Goal: Information Seeking & Learning: Learn about a topic

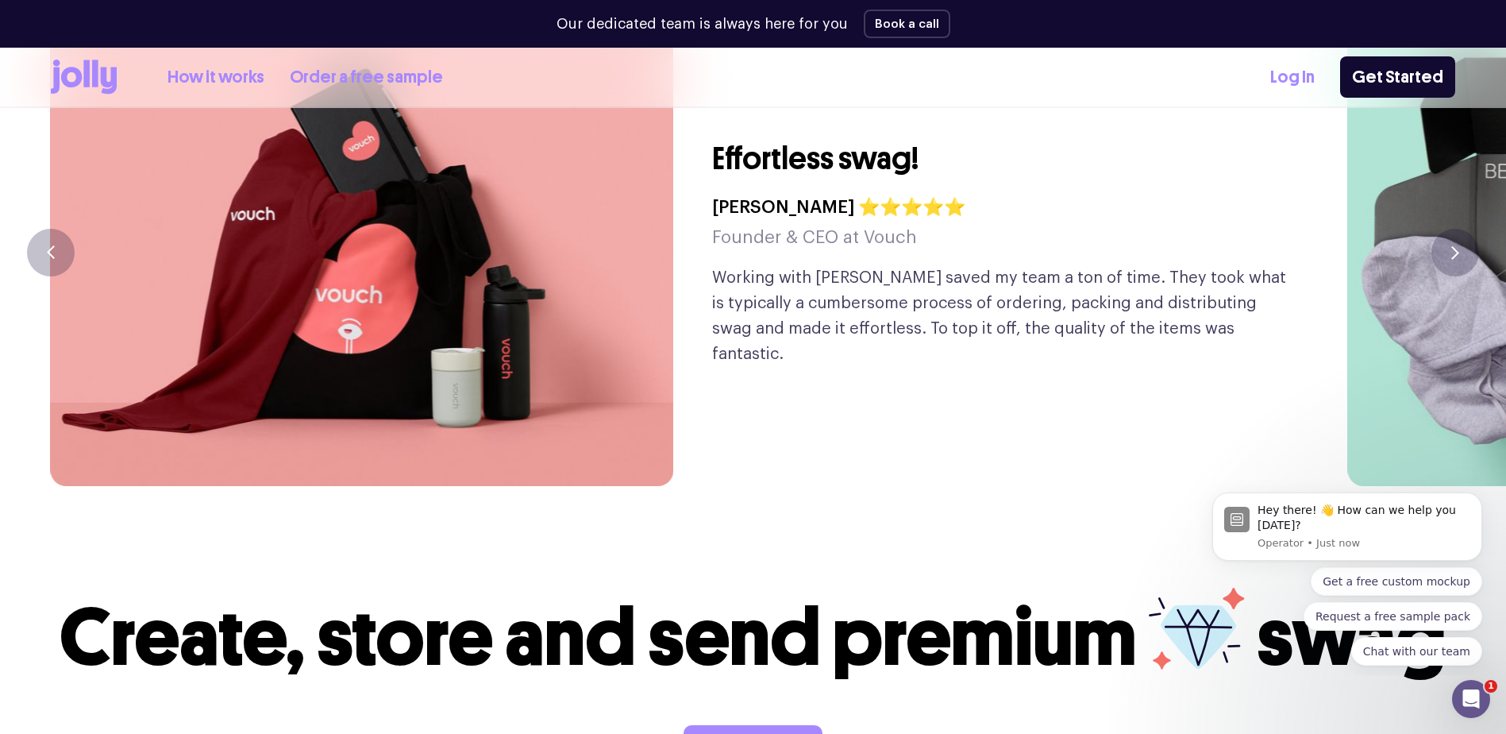
scroll to position [4413, 0]
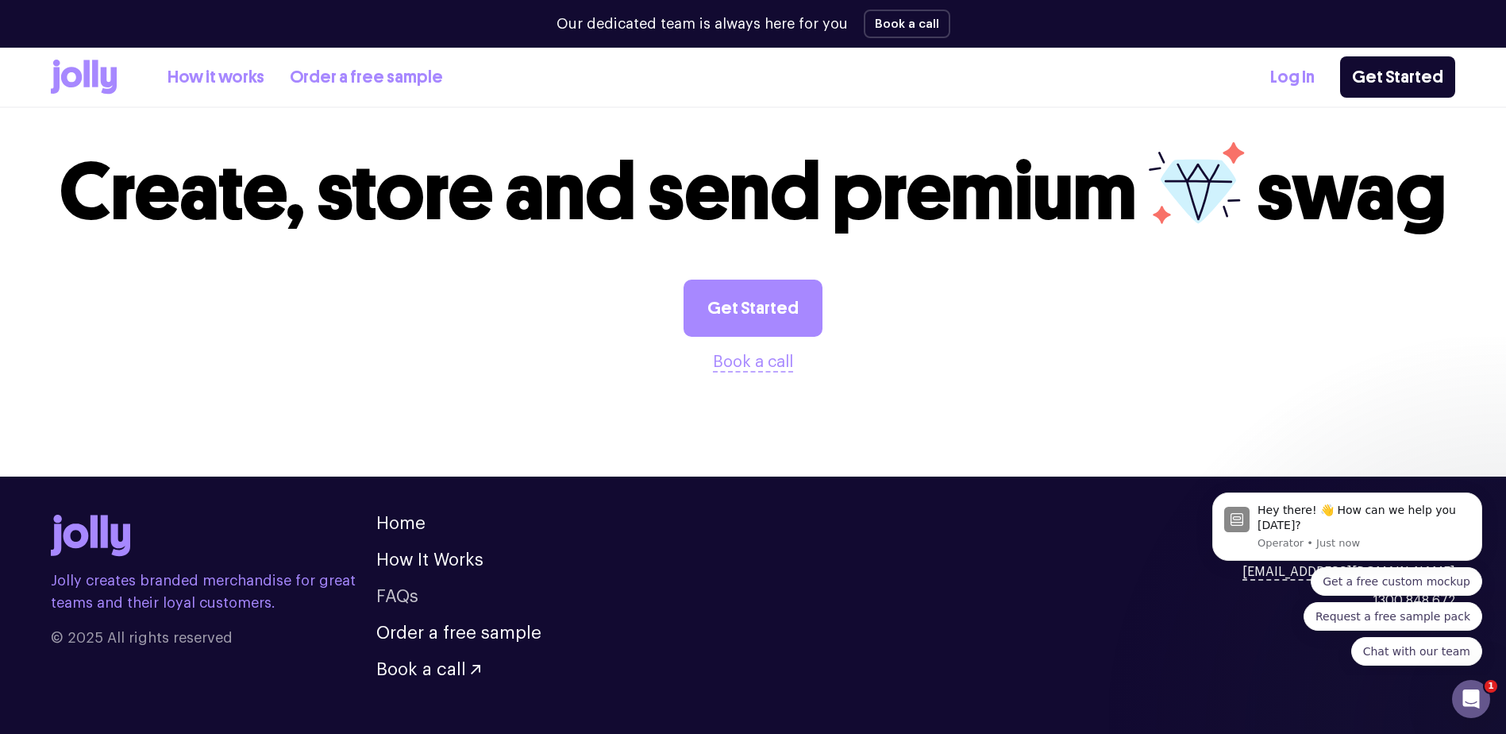
click at [407, 588] on link "FAQs" at bounding box center [397, 596] width 42 height 17
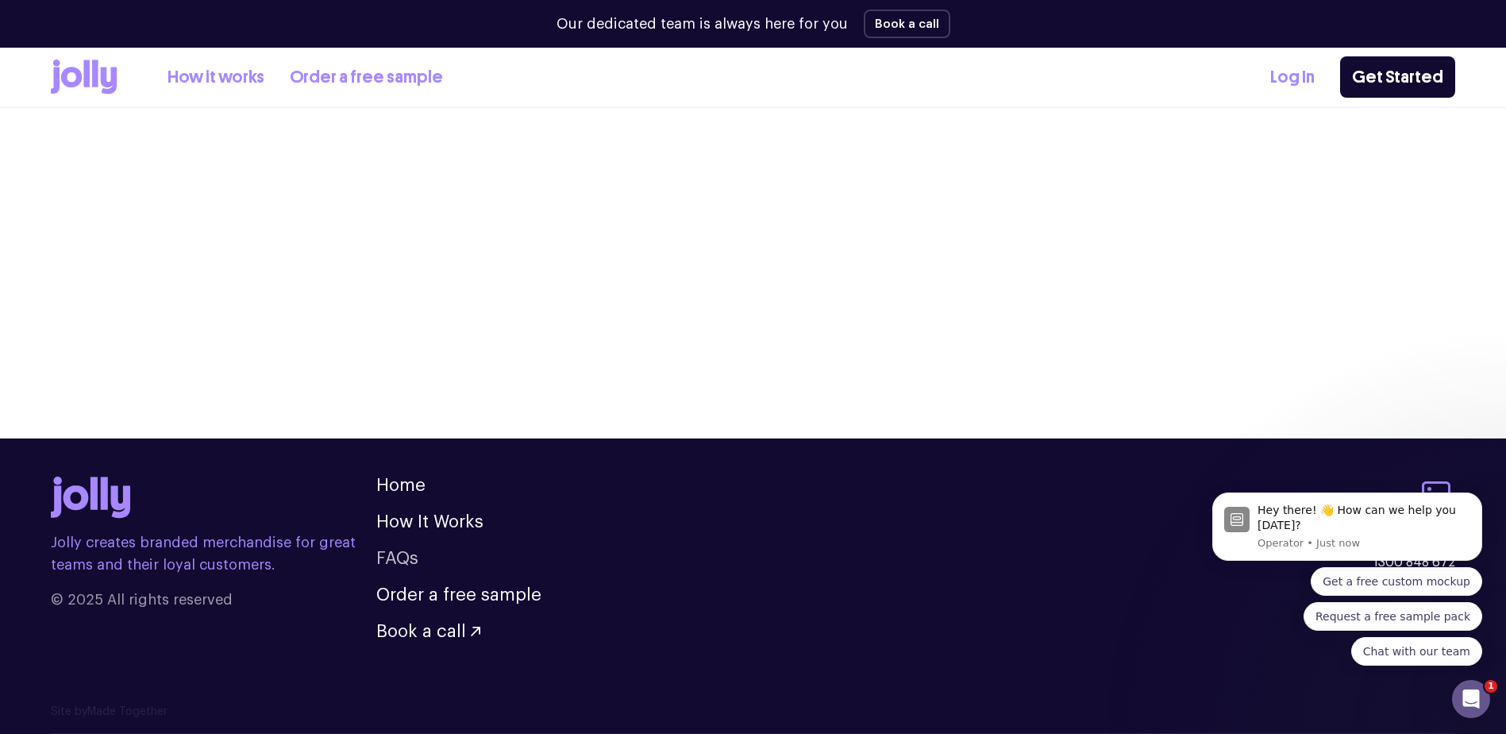
scroll to position [1875, 0]
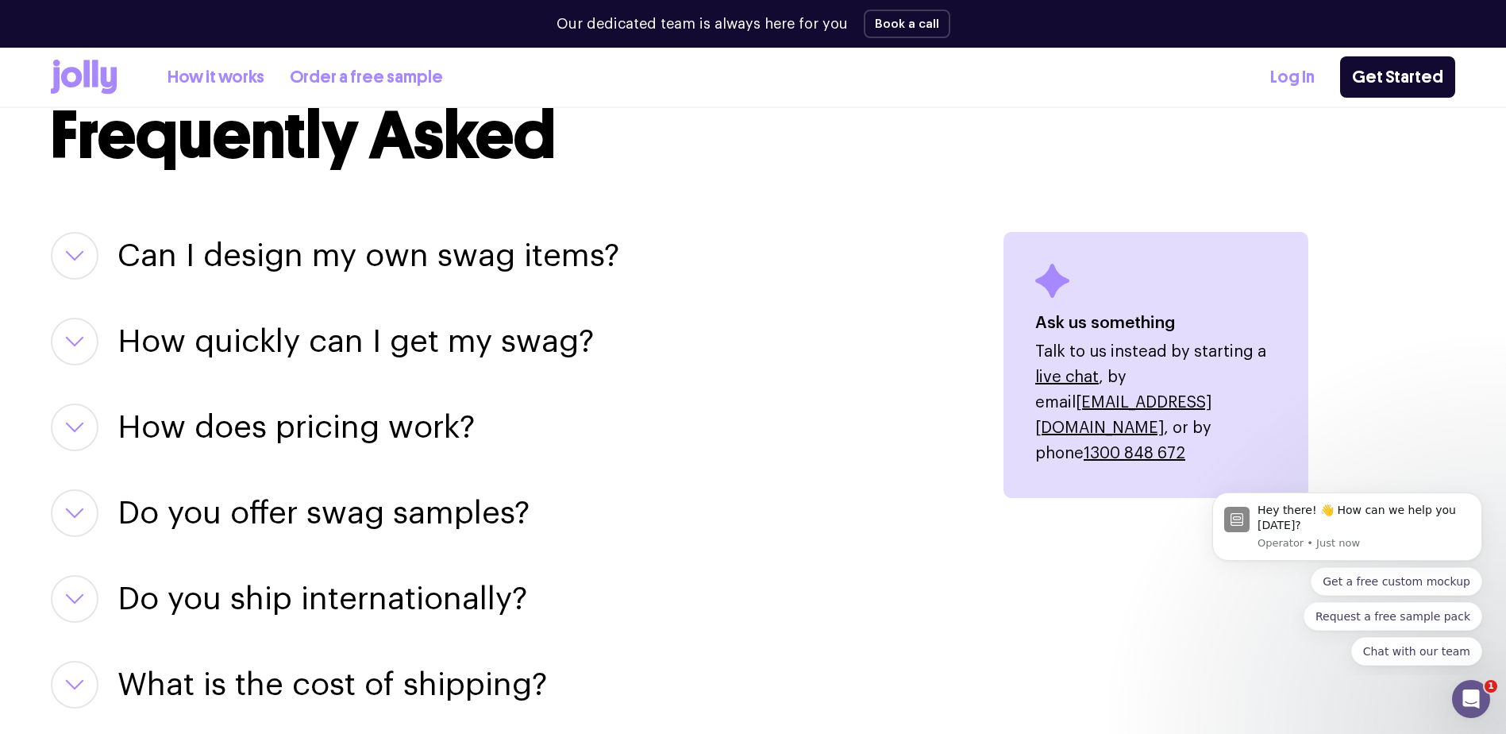
click at [287, 441] on h3 "How does pricing work?" at bounding box center [296, 427] width 357 height 48
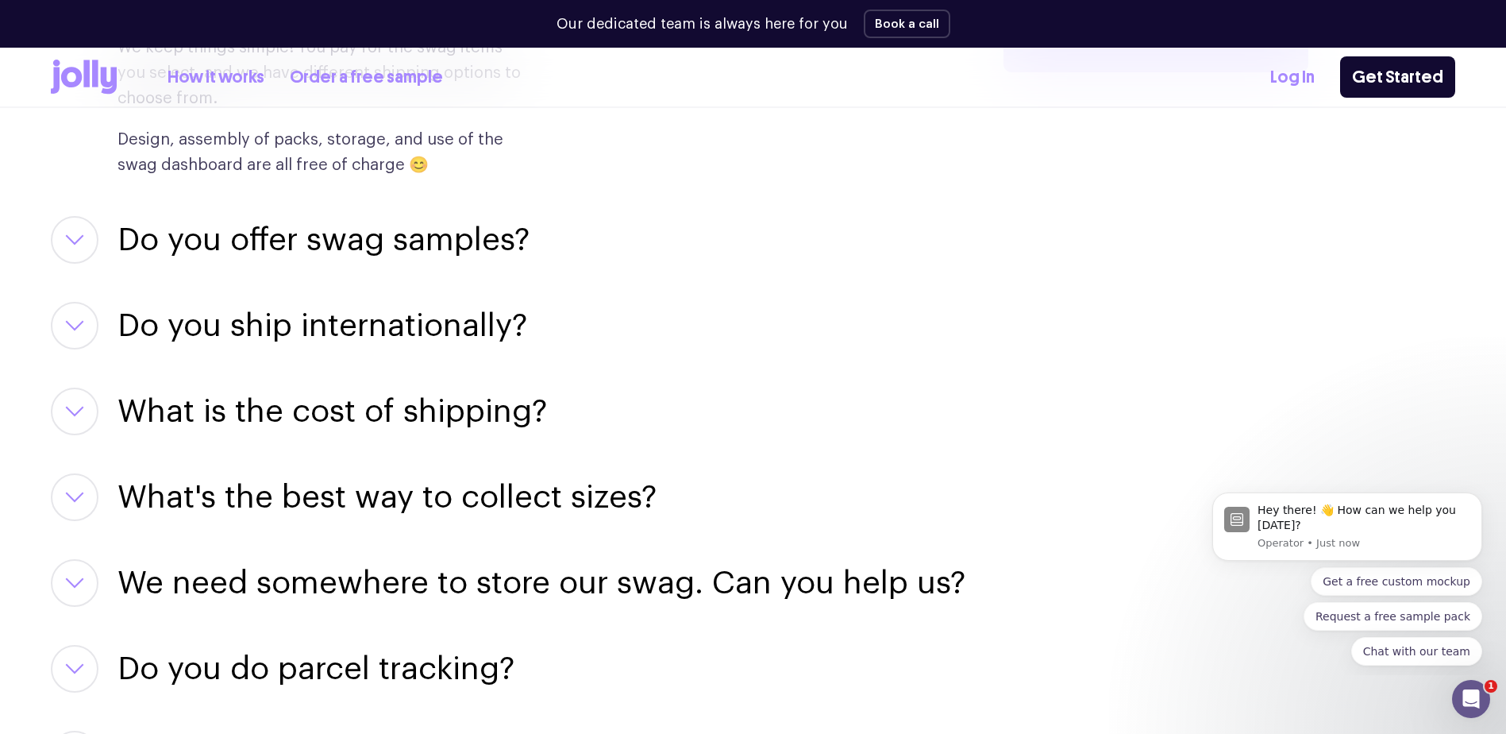
scroll to position [2305, 0]
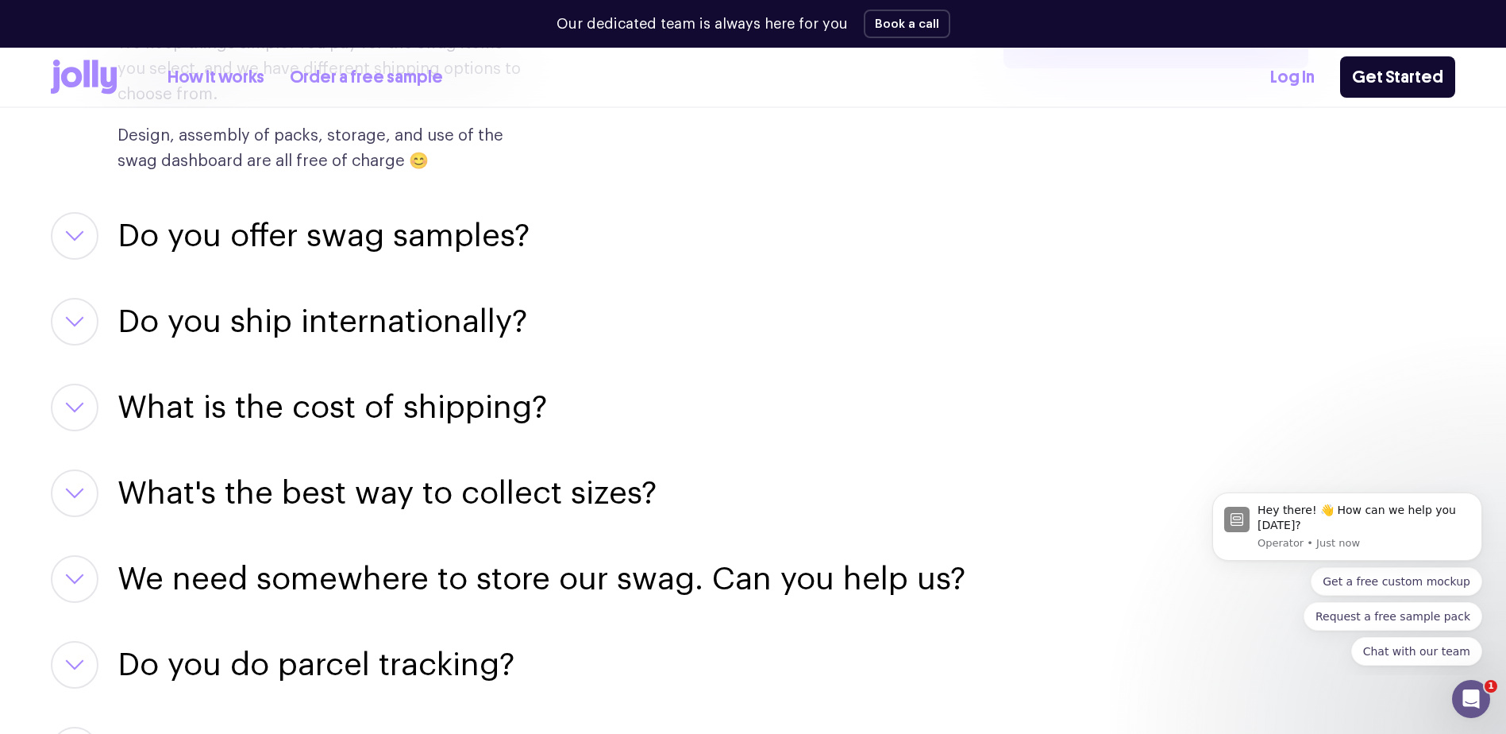
click at [386, 235] on h3 "Do you offer swag samples?" at bounding box center [324, 236] width 412 height 48
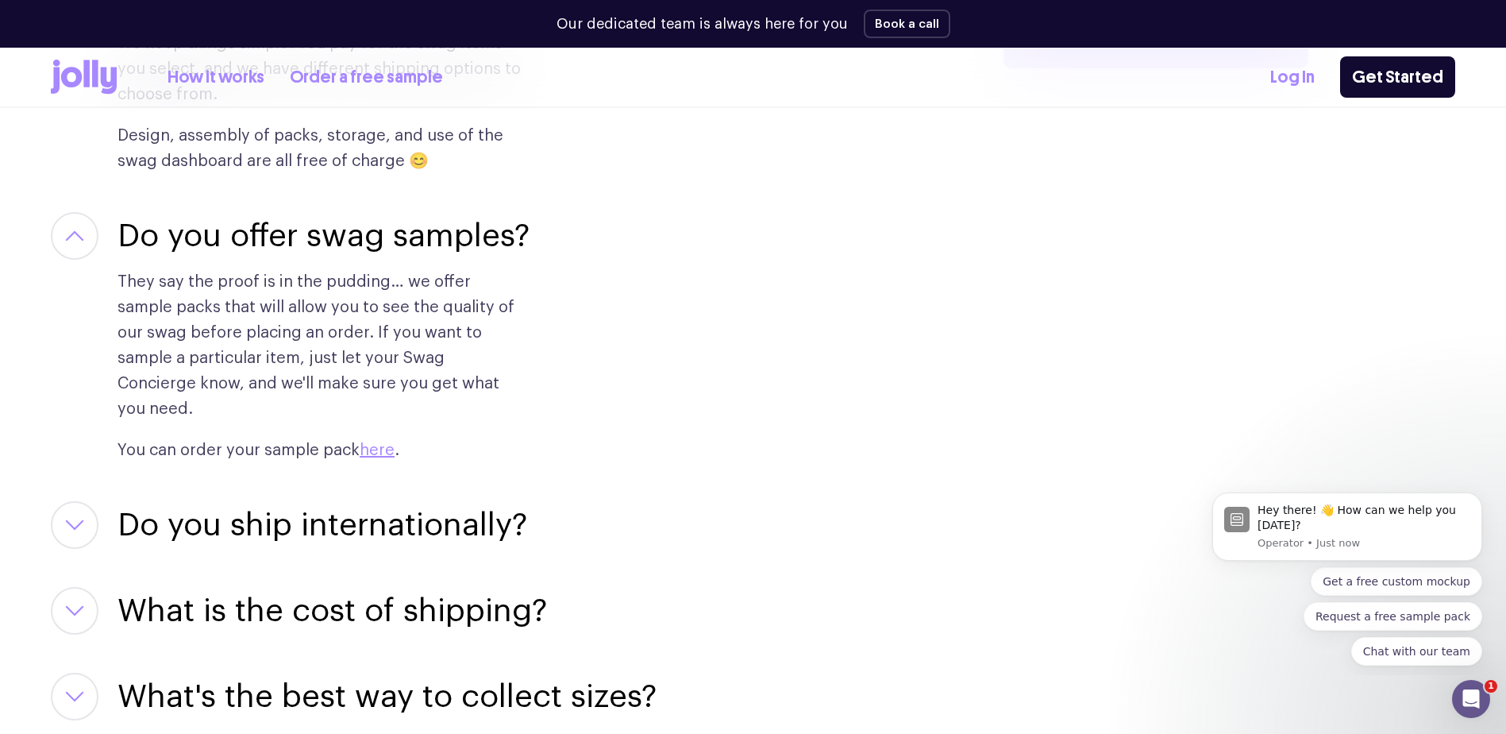
click at [362, 587] on h3 "What is the cost of shipping?" at bounding box center [333, 611] width 430 height 48
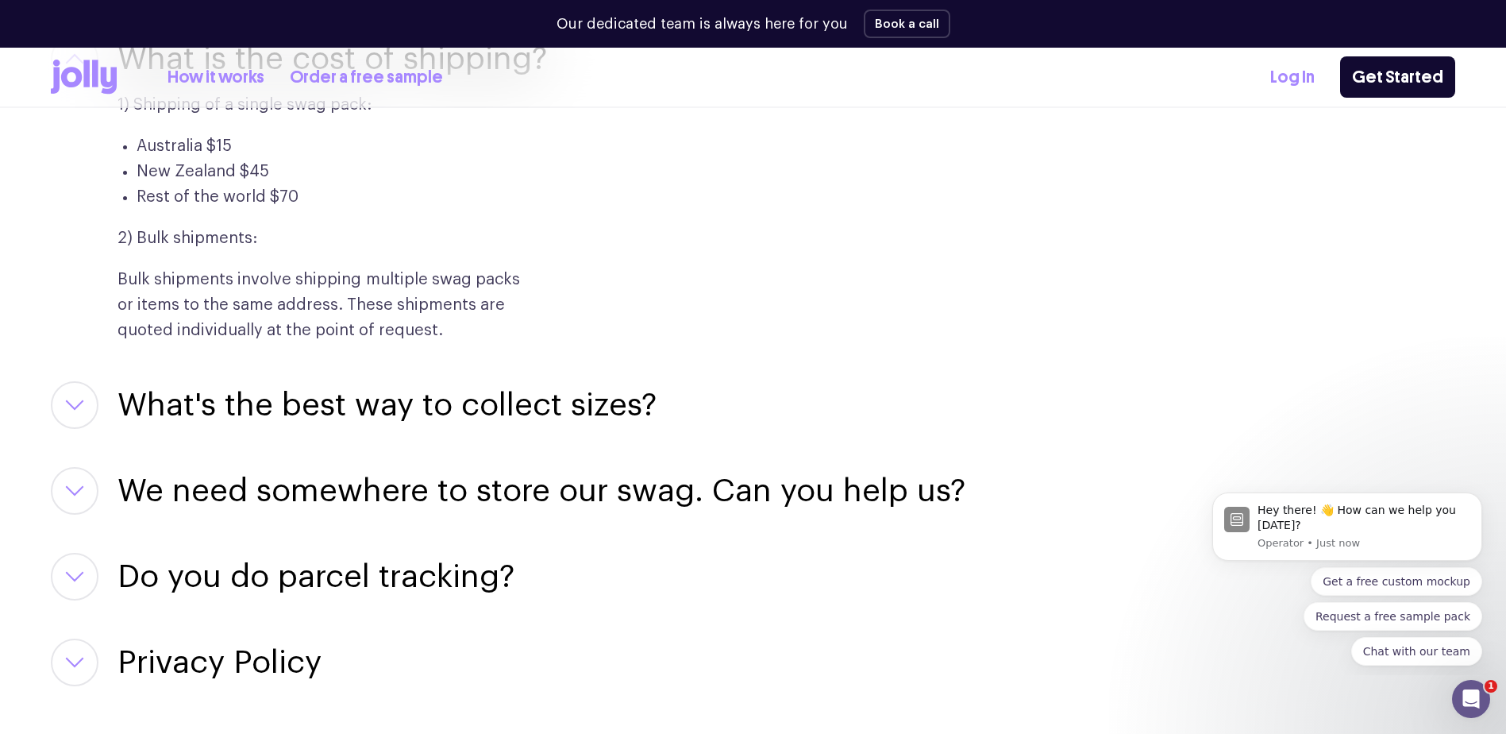
scroll to position [2944, 0]
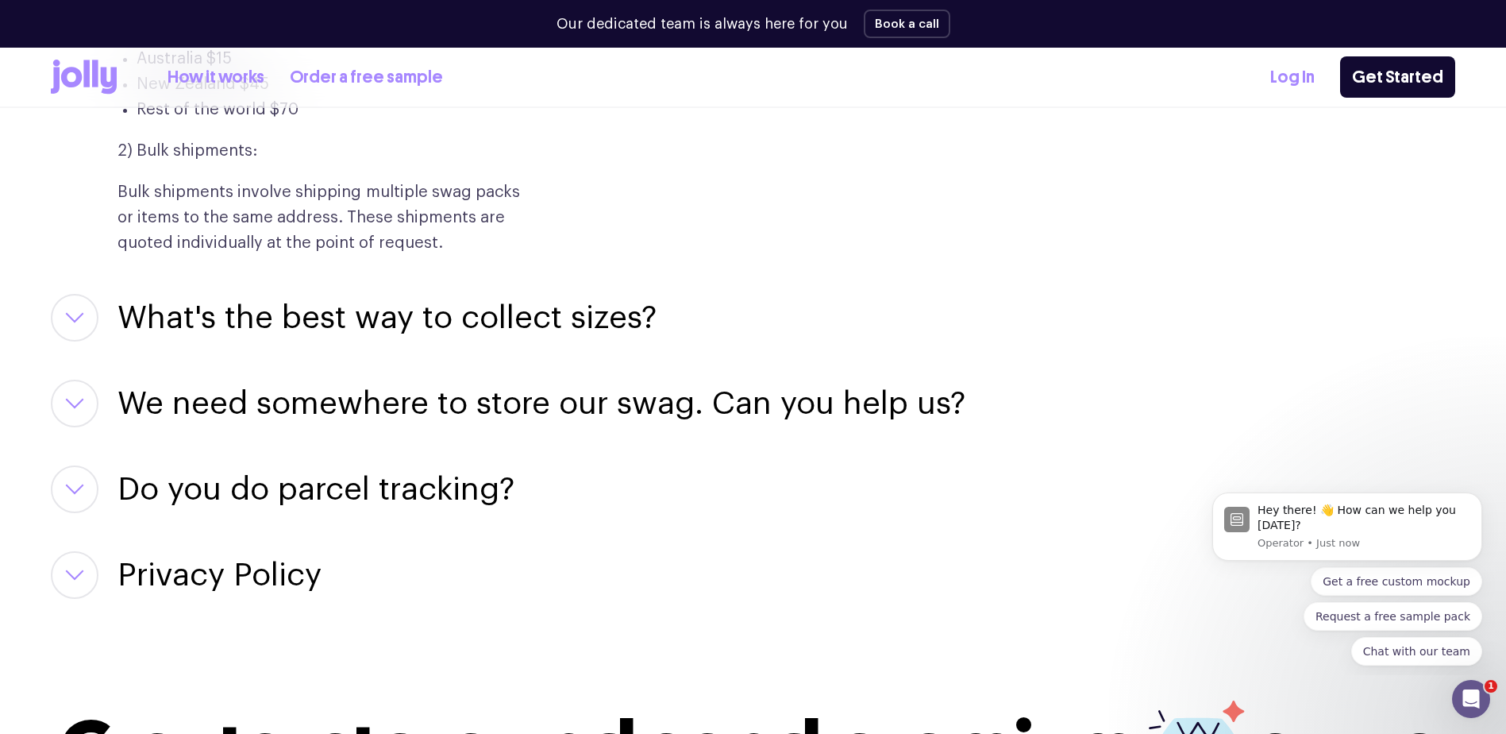
click at [518, 298] on h3 "What's the best way to collect sizes?" at bounding box center [387, 318] width 539 height 48
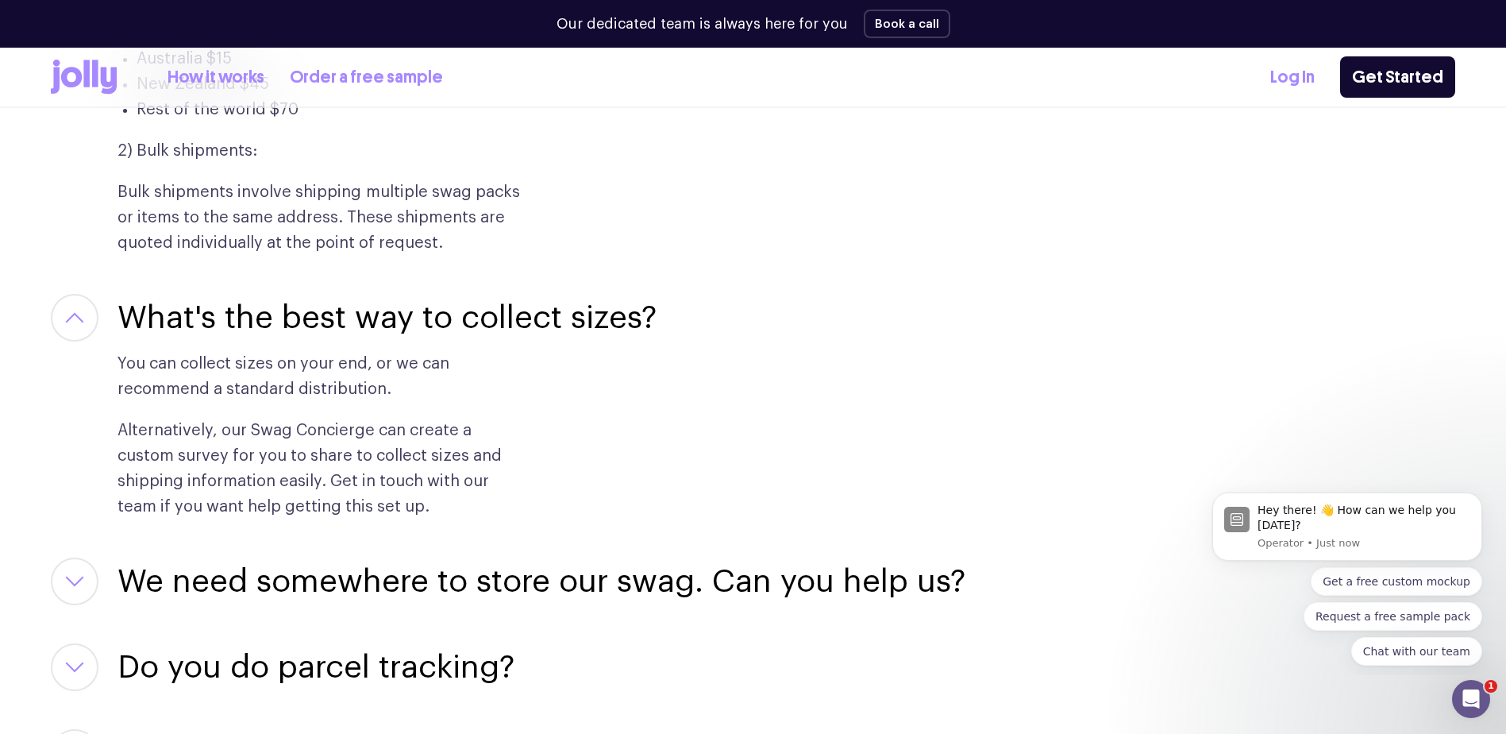
click at [462, 557] on h3 "We need somewhere to store our swag. Can you help us?" at bounding box center [542, 581] width 848 height 48
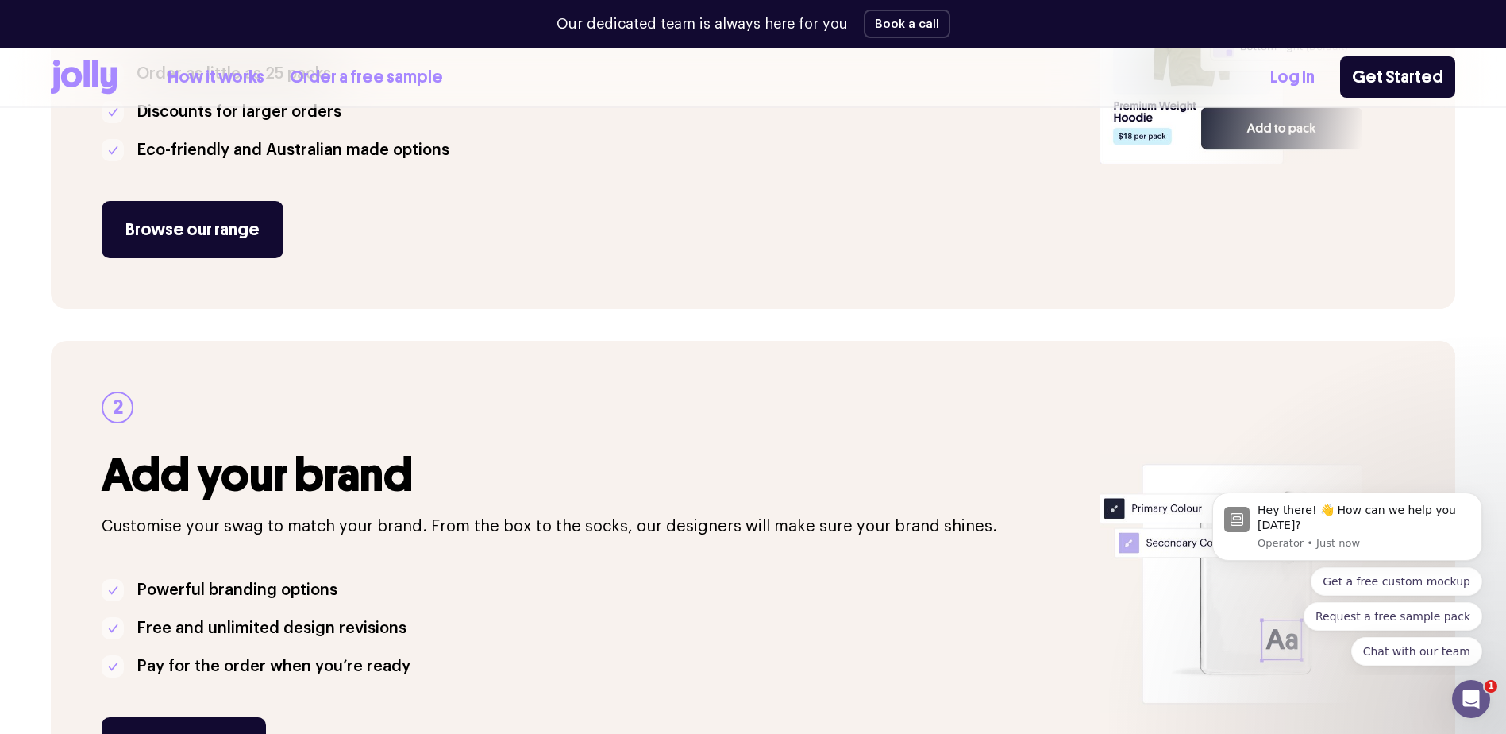
scroll to position [0, 0]
